Goal: Check status: Check status

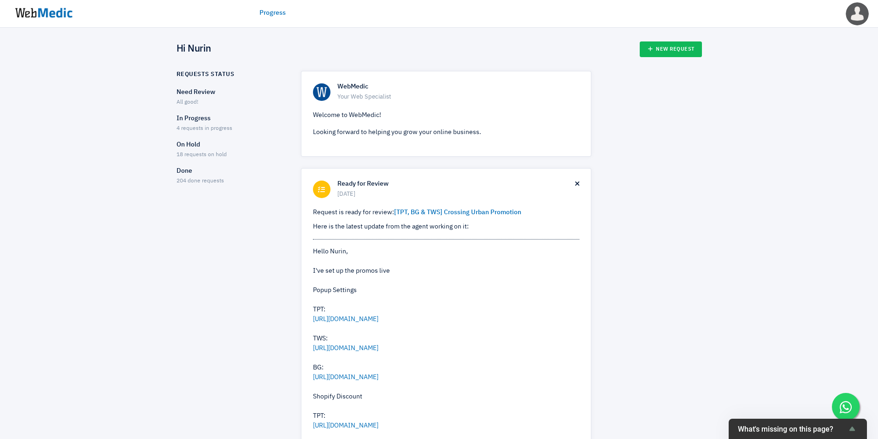
click at [184, 101] on span "All good!" at bounding box center [188, 103] width 22 height 6
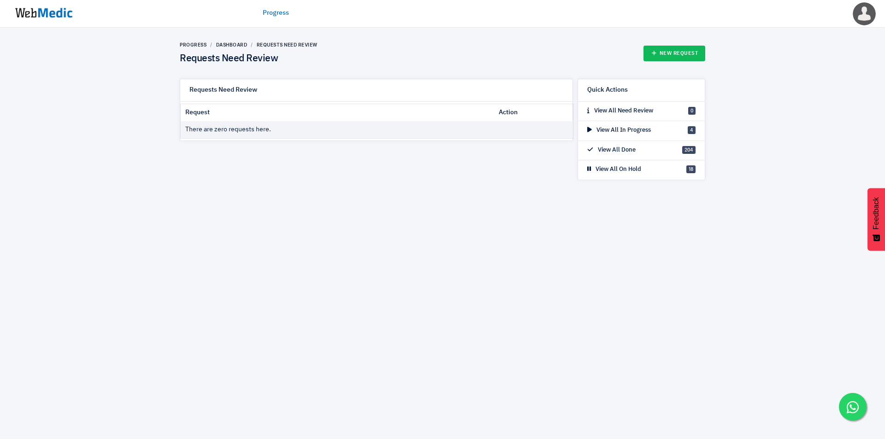
click at [274, 11] on link "Progress" at bounding box center [276, 13] width 26 height 10
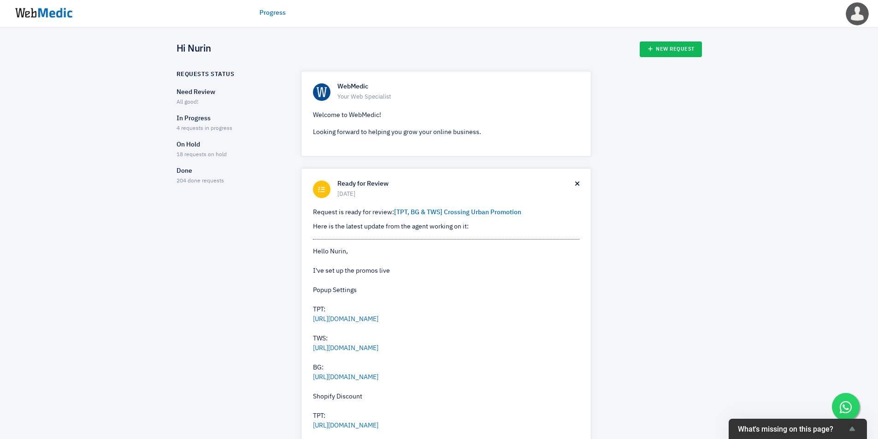
click at [205, 121] on p "In Progress" at bounding box center [231, 119] width 108 height 10
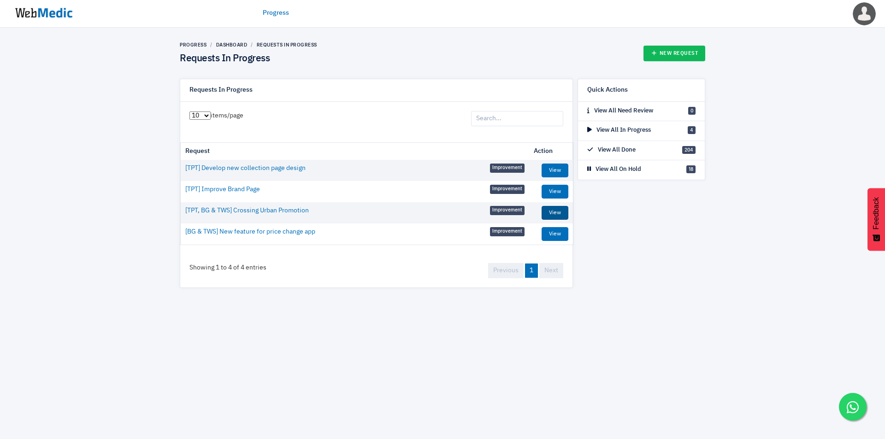
click at [562, 214] on link "View" at bounding box center [555, 213] width 27 height 14
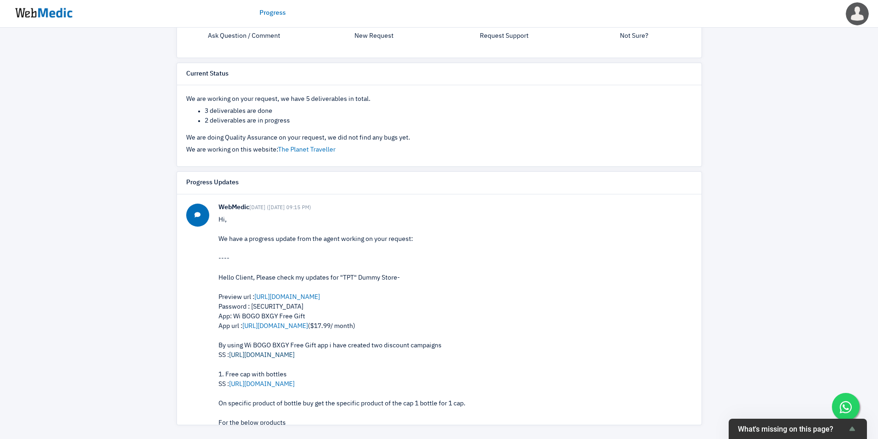
click at [294, 359] on link "[URL][DOMAIN_NAME]" at bounding box center [261, 355] width 65 height 6
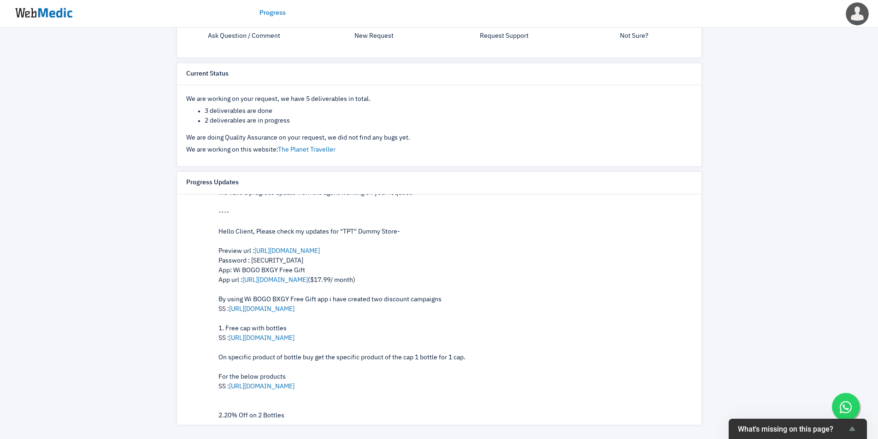
scroll to position [77, 0]
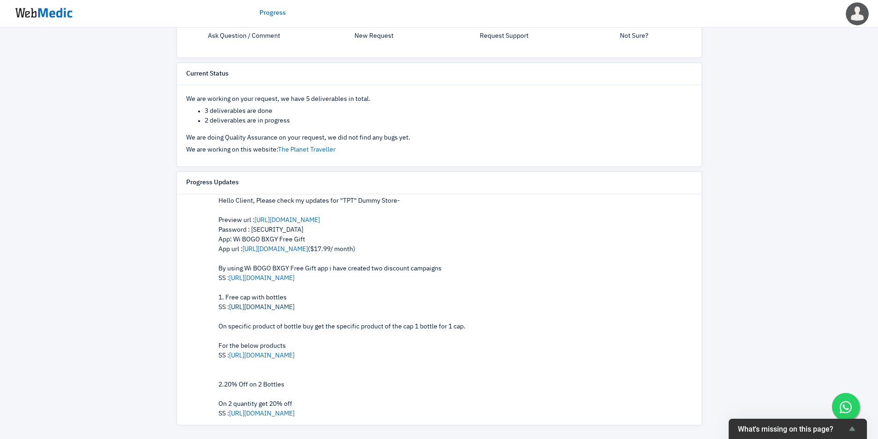
click at [285, 311] on link "[URL][DOMAIN_NAME]" at bounding box center [261, 307] width 65 height 6
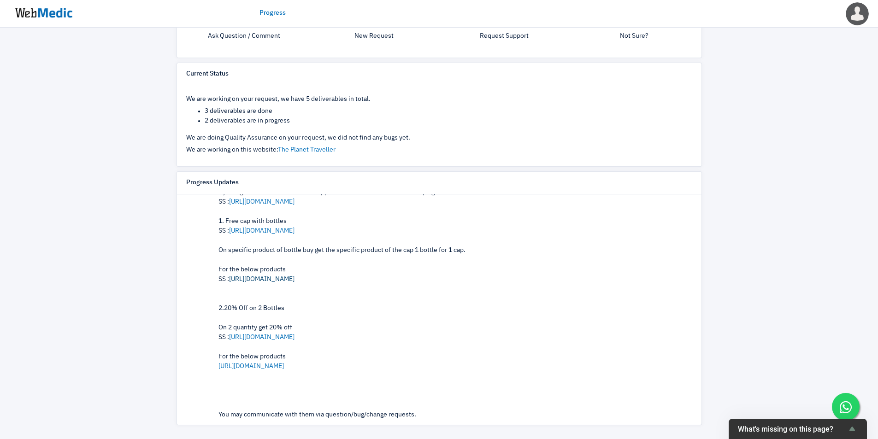
click at [295, 283] on link "[URL][DOMAIN_NAME]" at bounding box center [261, 279] width 65 height 6
click at [277, 341] on link "[URL][DOMAIN_NAME]" at bounding box center [261, 337] width 65 height 6
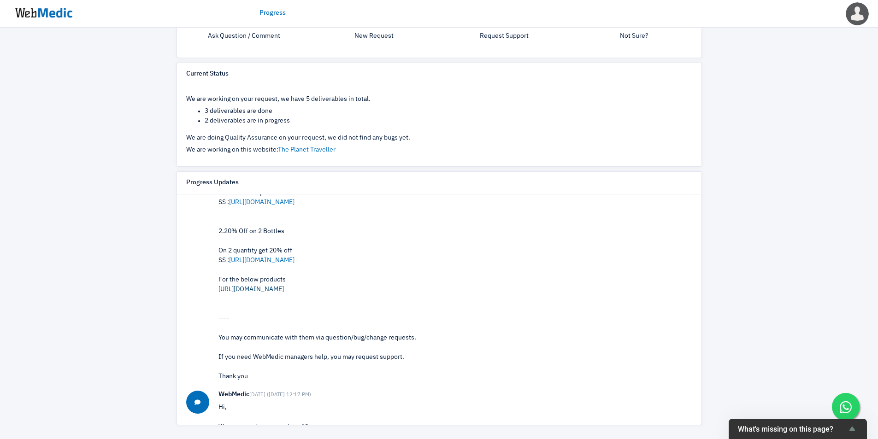
click at [284, 293] on link "[URL][DOMAIN_NAME]" at bounding box center [251, 289] width 65 height 6
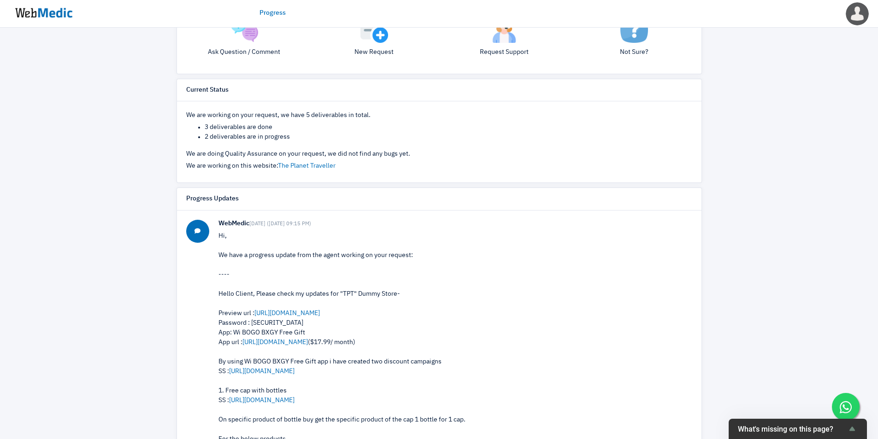
scroll to position [0, 0]
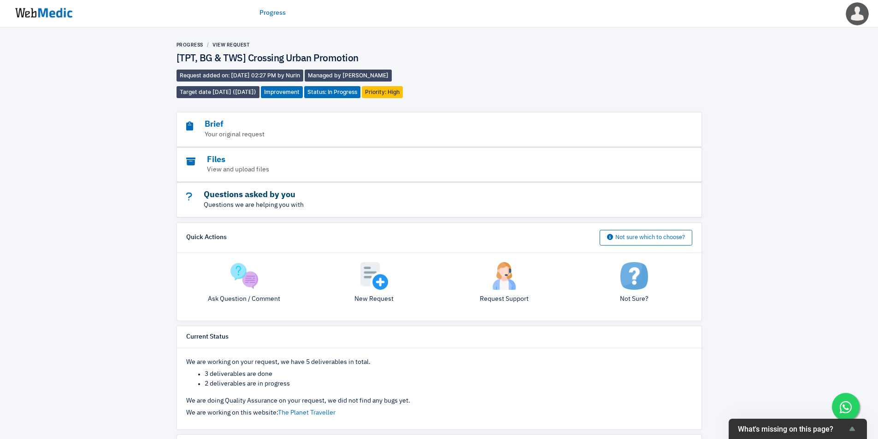
click at [308, 195] on h3 "Questions asked by you" at bounding box center [414, 195] width 456 height 11
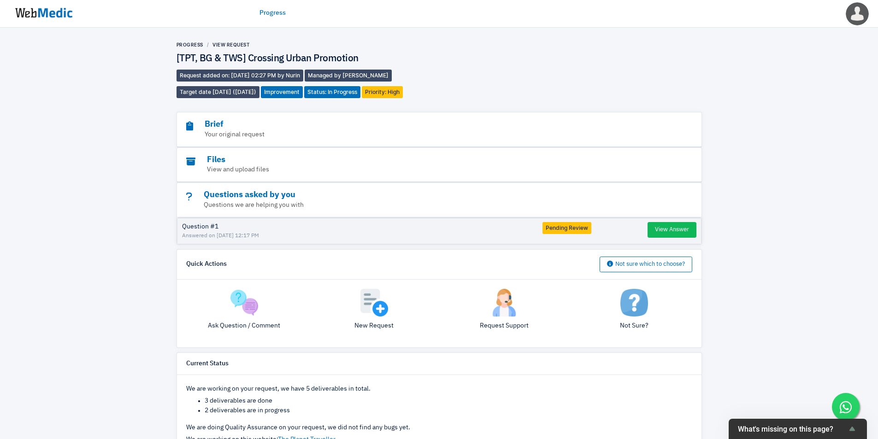
click at [789, 125] on div "Progress View Request [TPT, BG & TWS] Crossing Urban Promotion Request added on…" at bounding box center [439, 379] width 878 height 702
click at [273, 12] on link "Progress" at bounding box center [273, 13] width 26 height 10
